Goal: Obtain resource: Download file/media

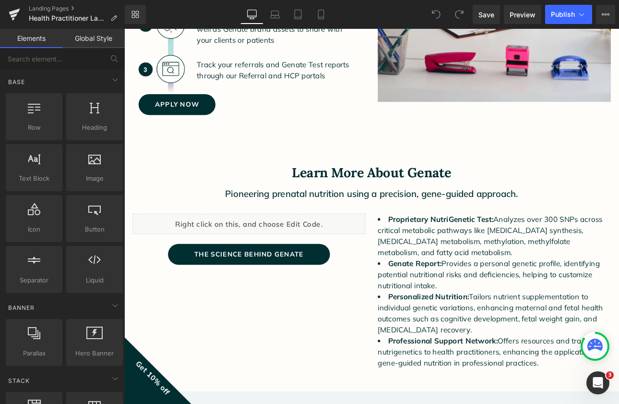
scroll to position [1079, 0]
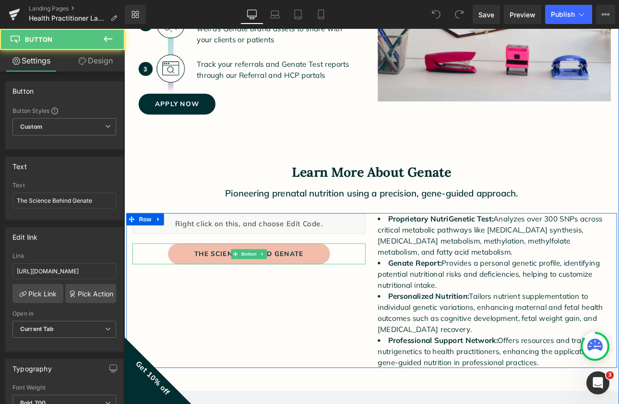
click at [353, 296] on link "The Science Behind Genate" at bounding box center [271, 292] width 190 height 24
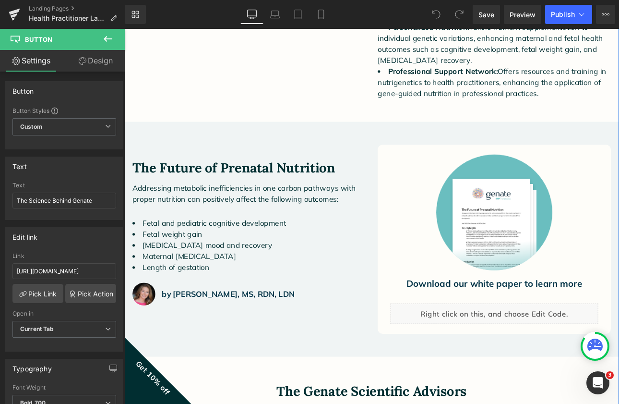
scroll to position [1395, 0]
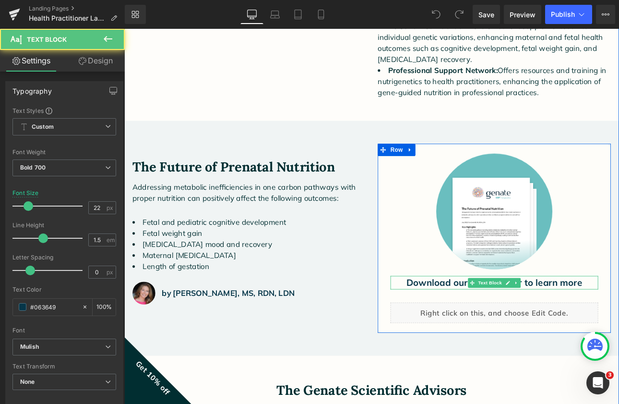
click at [502, 324] on p "Download our white paper to learn more" at bounding box center [559, 327] width 244 height 16
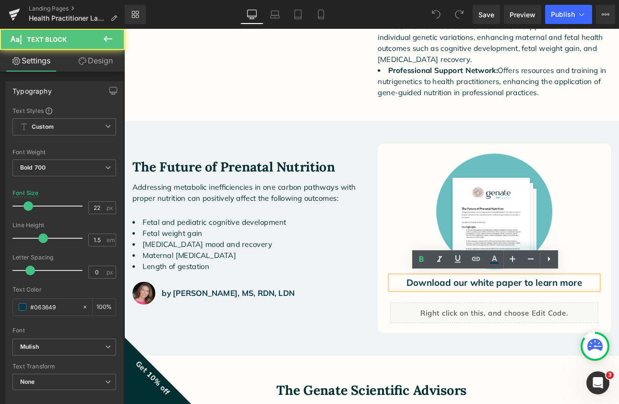
click at [503, 324] on p "Download our white paper to learn more" at bounding box center [559, 327] width 244 height 16
click at [618, 326] on p "Download our white paper to learn more" at bounding box center [559, 327] width 244 height 16
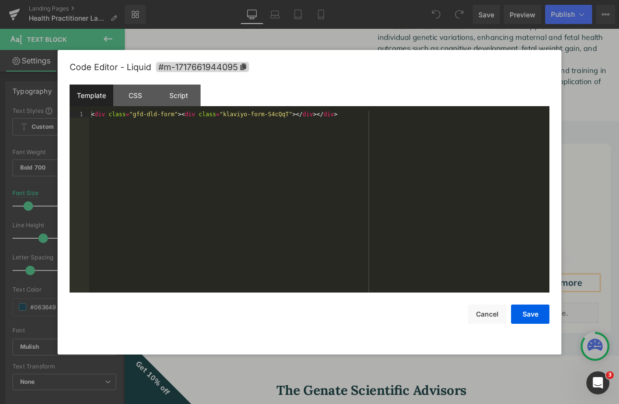
click at [541, 0] on div "You are previewing how the will restyle your page. You can not edit Elements in…" at bounding box center [309, 0] width 619 height 0
click at [132, 94] on div "CSS" at bounding box center [135, 95] width 44 height 22
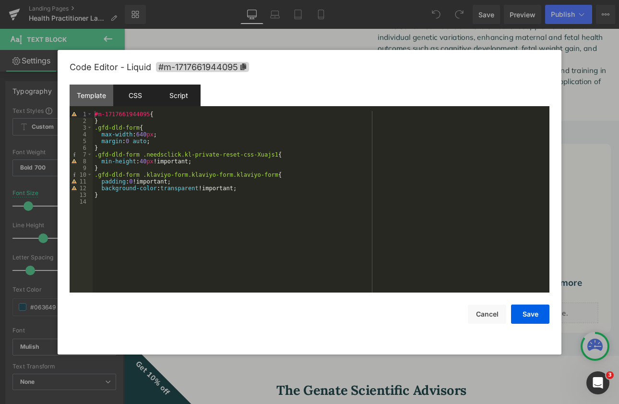
click at [176, 99] on div "Script" at bounding box center [179, 95] width 44 height 22
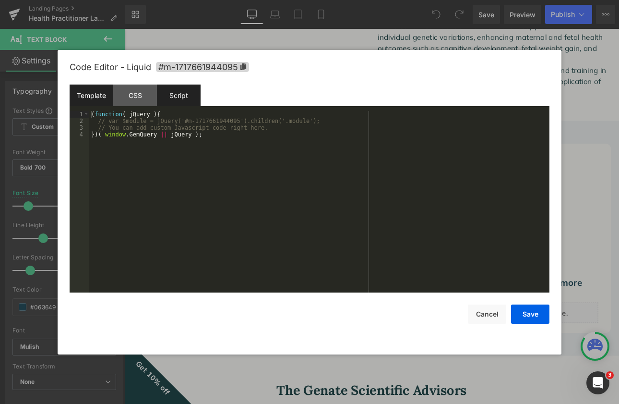
click at [91, 100] on div "Template" at bounding box center [92, 95] width 44 height 22
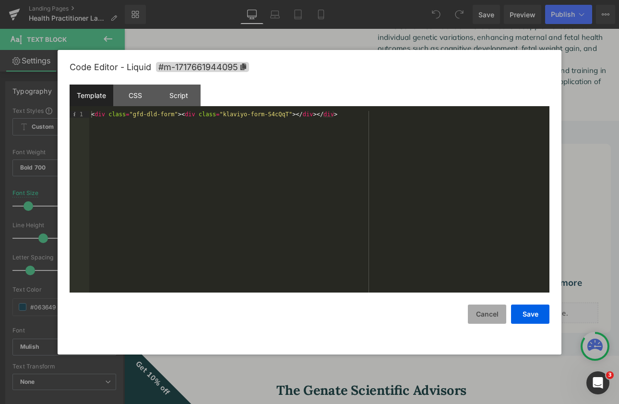
click at [491, 314] on button "Cancel" at bounding box center [487, 313] width 38 height 19
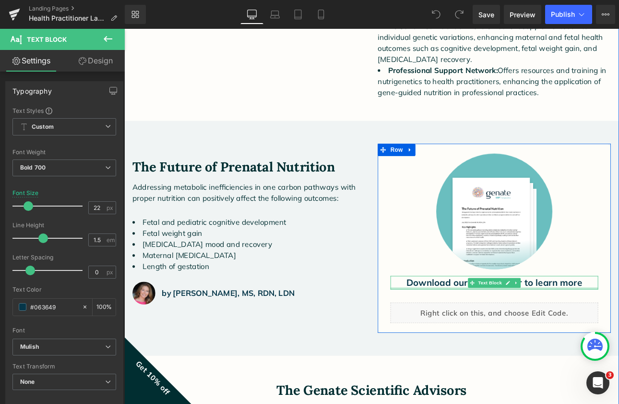
click at [514, 332] on div at bounding box center [559, 333] width 244 height 2
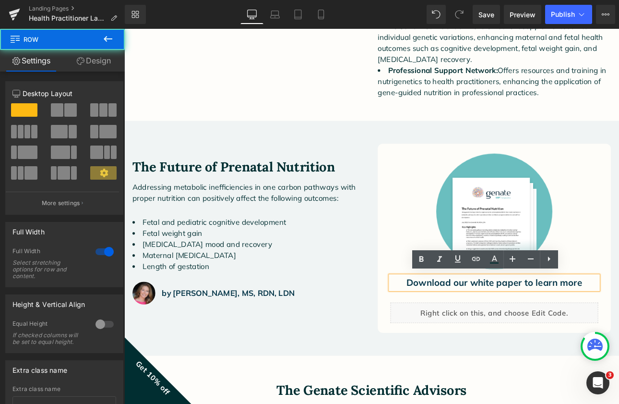
click at [386, 388] on div "The Future of Prenatal Nutrition Heading Addressing metabolic inefficiencies in…" at bounding box center [414, 274] width 581 height 275
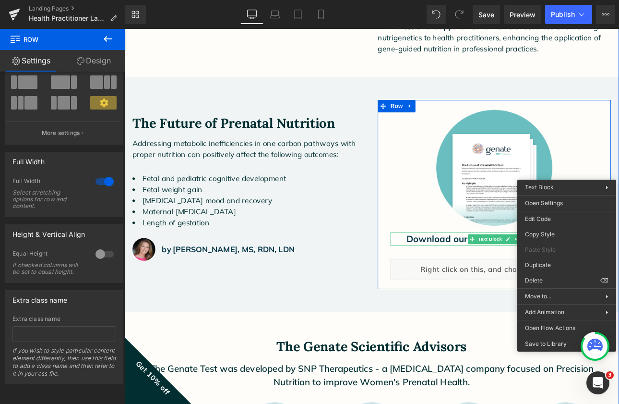
scroll to position [1448, 0]
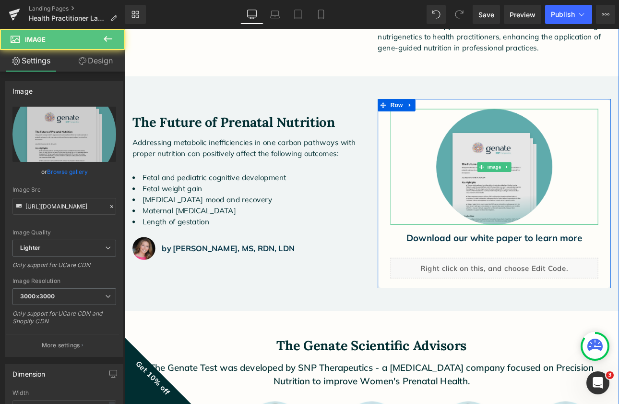
click at [555, 210] on img at bounding box center [558, 191] width 136 height 136
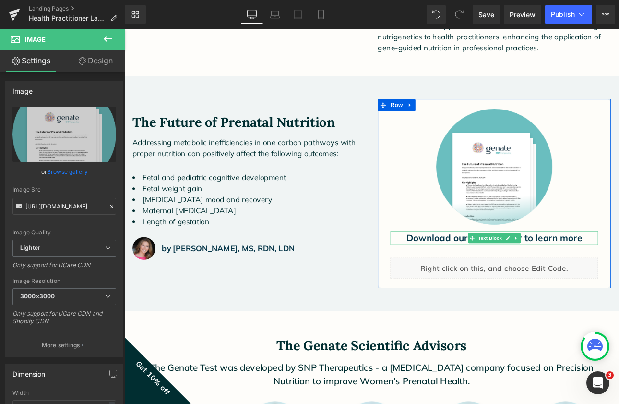
click at [480, 274] on p "Download our white paper to learn more" at bounding box center [559, 274] width 244 height 16
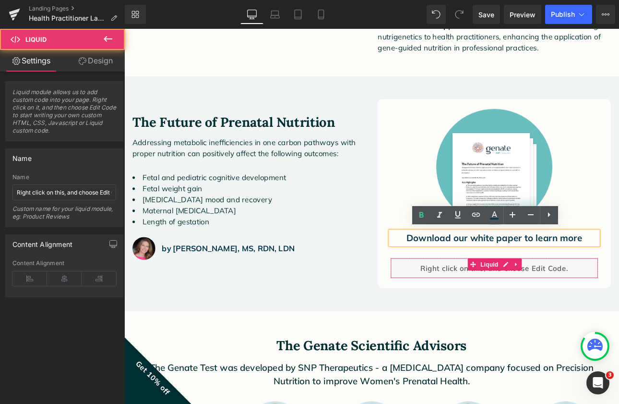
click at [485, 305] on div "Liquid" at bounding box center [559, 309] width 244 height 24
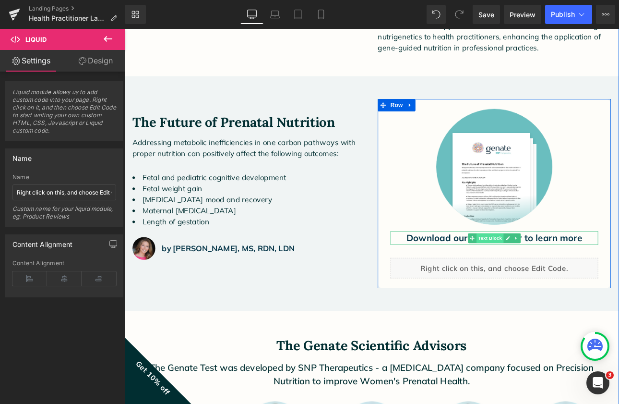
click at [550, 272] on span "Text Block" at bounding box center [553, 275] width 32 height 12
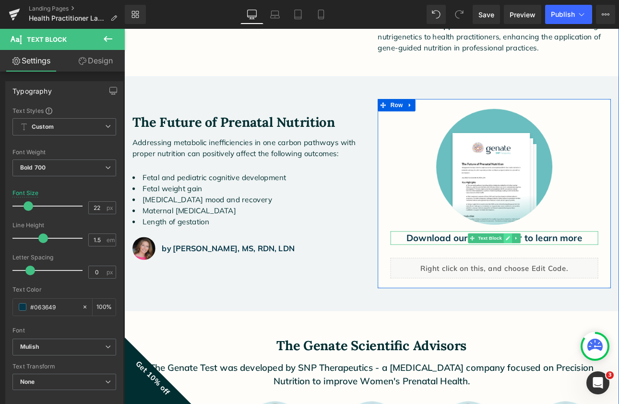
click at [574, 272] on icon at bounding box center [574, 274] width 5 height 5
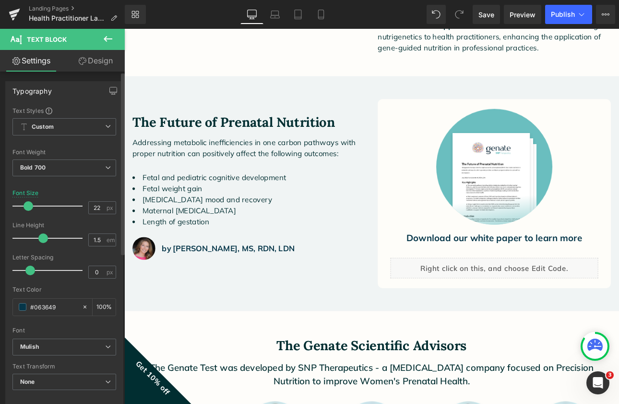
scroll to position [0, 0]
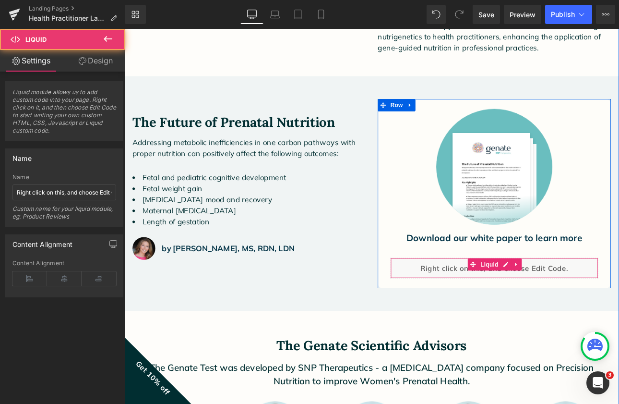
click at [543, 310] on div "Liquid" at bounding box center [559, 309] width 244 height 24
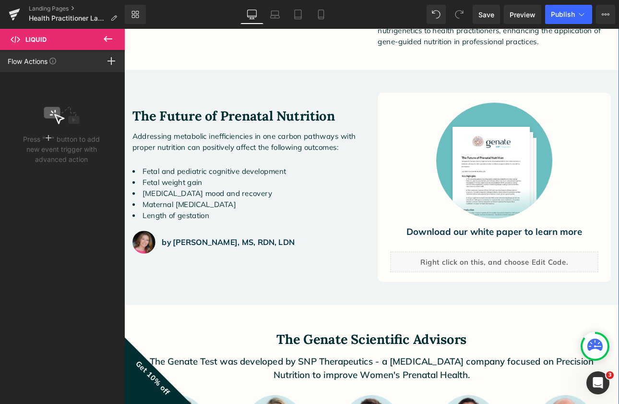
scroll to position [1455, 0]
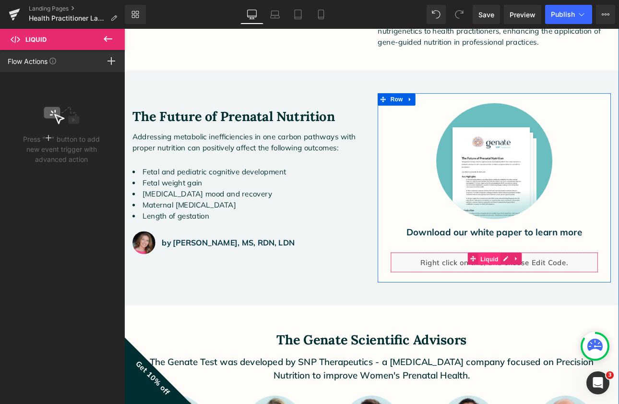
click at [546, 295] on span "Liquid" at bounding box center [553, 298] width 26 height 14
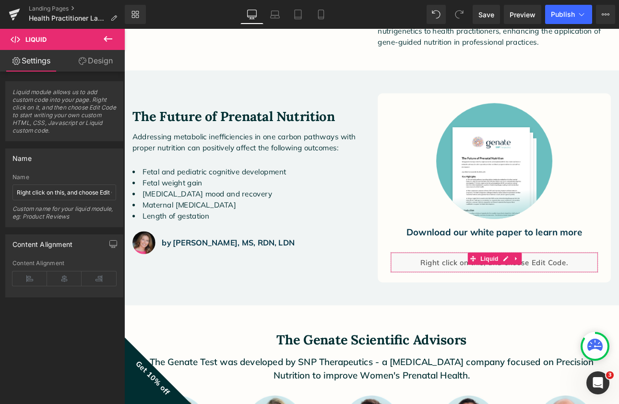
click at [101, 62] on link "Design" at bounding box center [95, 61] width 62 height 22
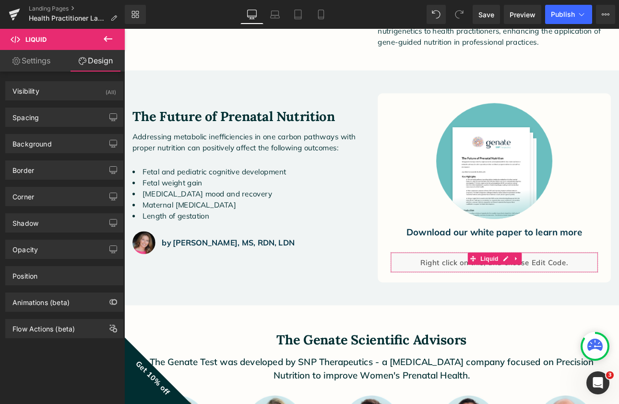
click at [45, 63] on link "Settings" at bounding box center [31, 61] width 62 height 22
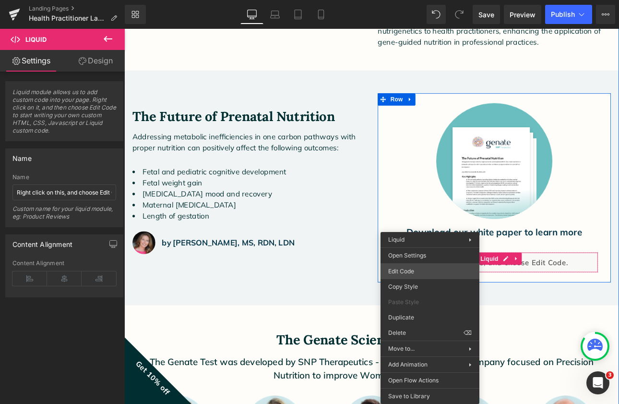
click at [412, 0] on div "Liquid You are previewing how the will restyle your page. You can not edit Elem…" at bounding box center [309, 0] width 619 height 0
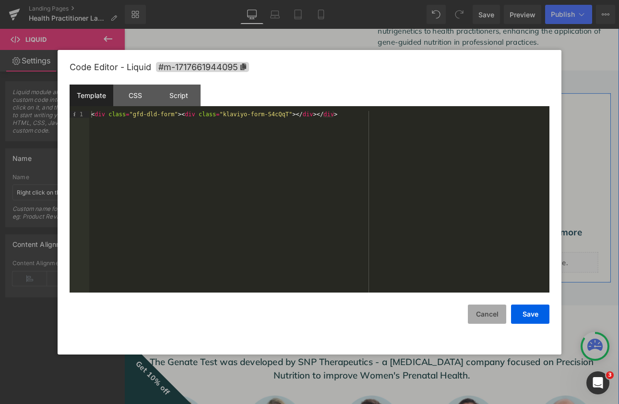
click at [487, 313] on button "Cancel" at bounding box center [487, 313] width 38 height 19
